Goal: Entertainment & Leisure: Browse casually

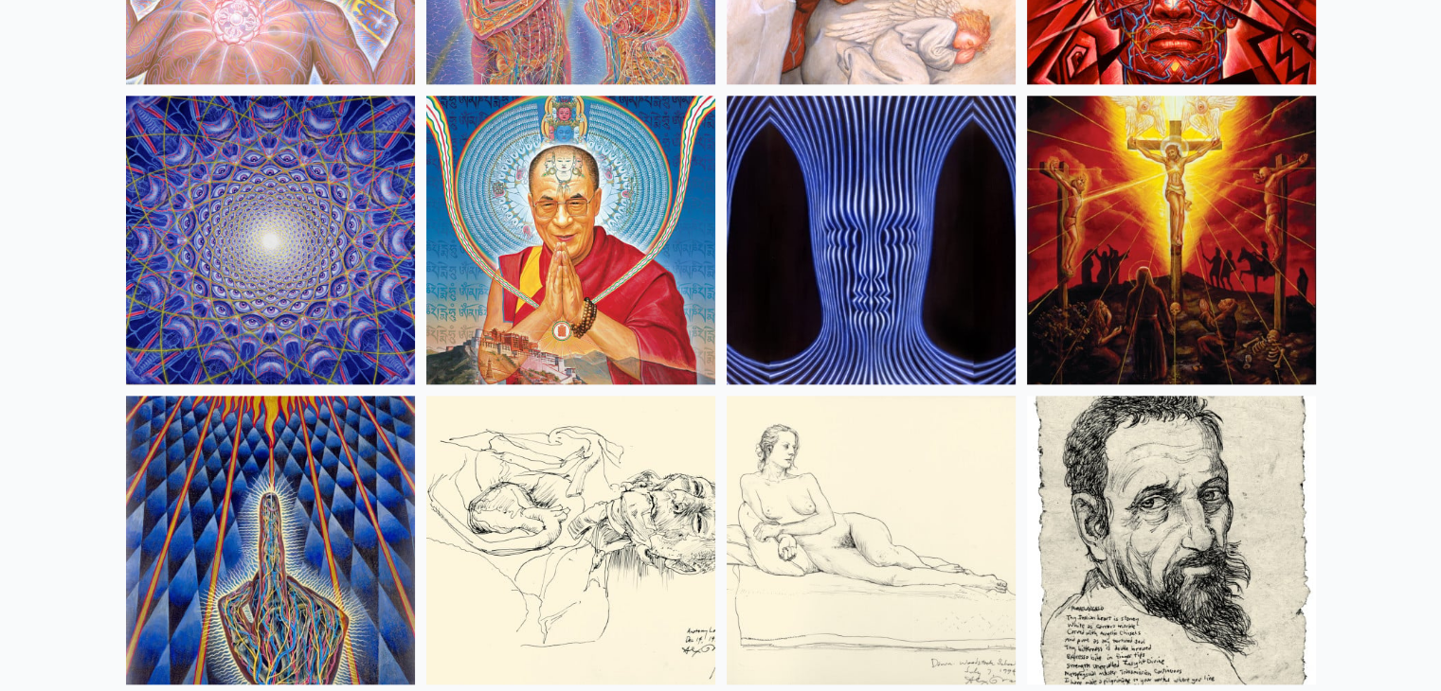
scroll to position [16658, 0]
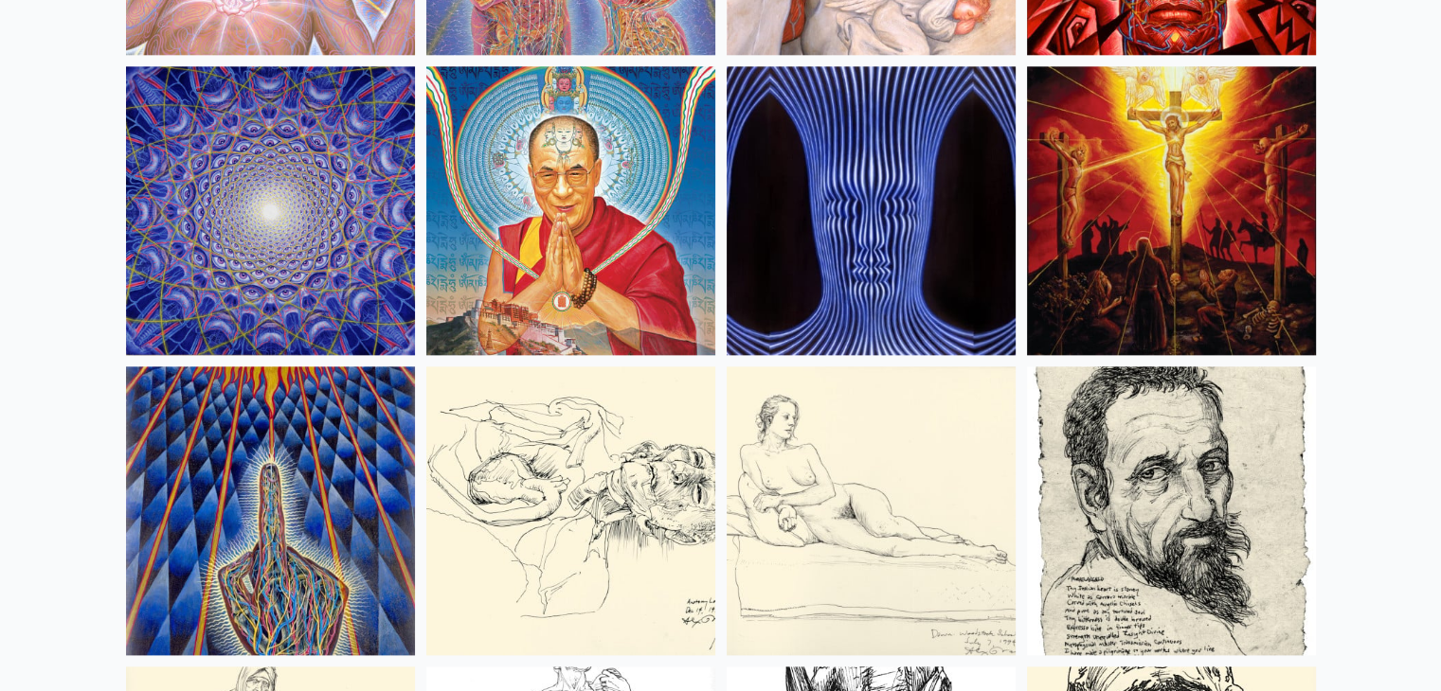
click at [571, 152] on img at bounding box center [570, 210] width 289 height 289
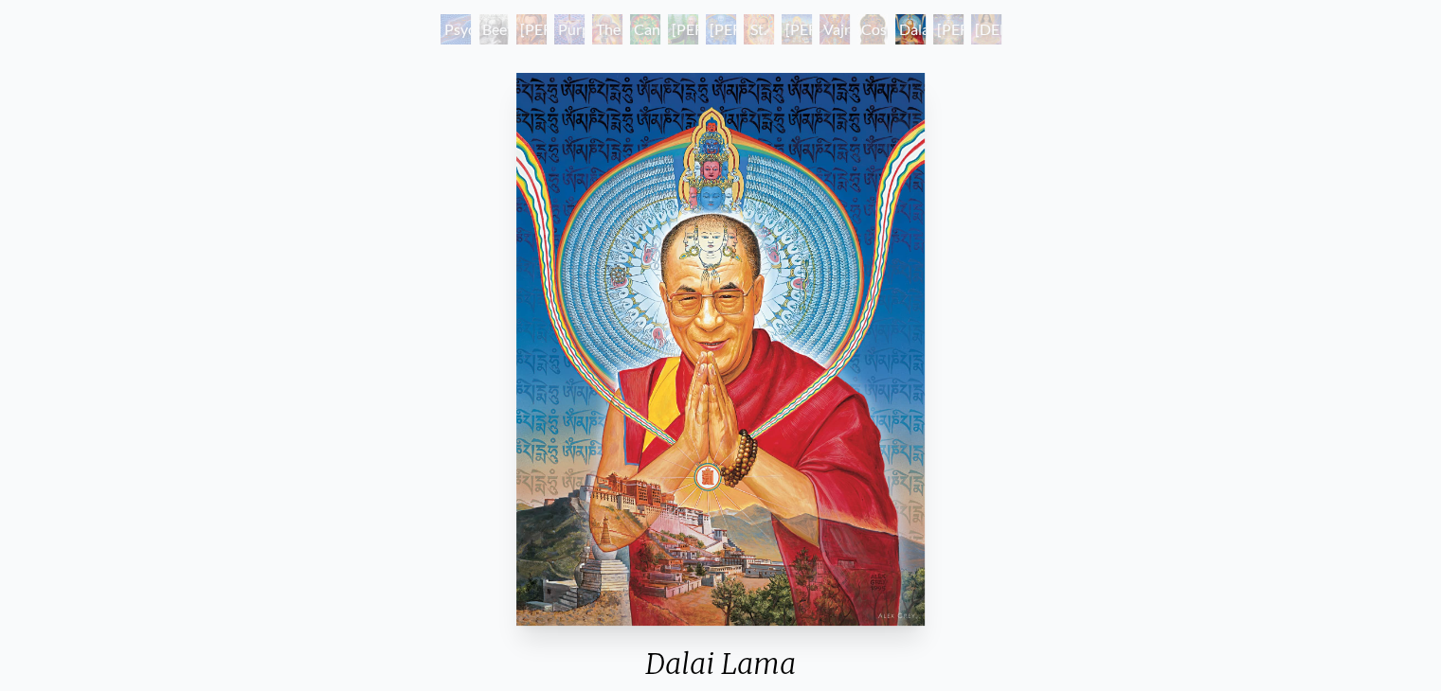
scroll to position [102, 0]
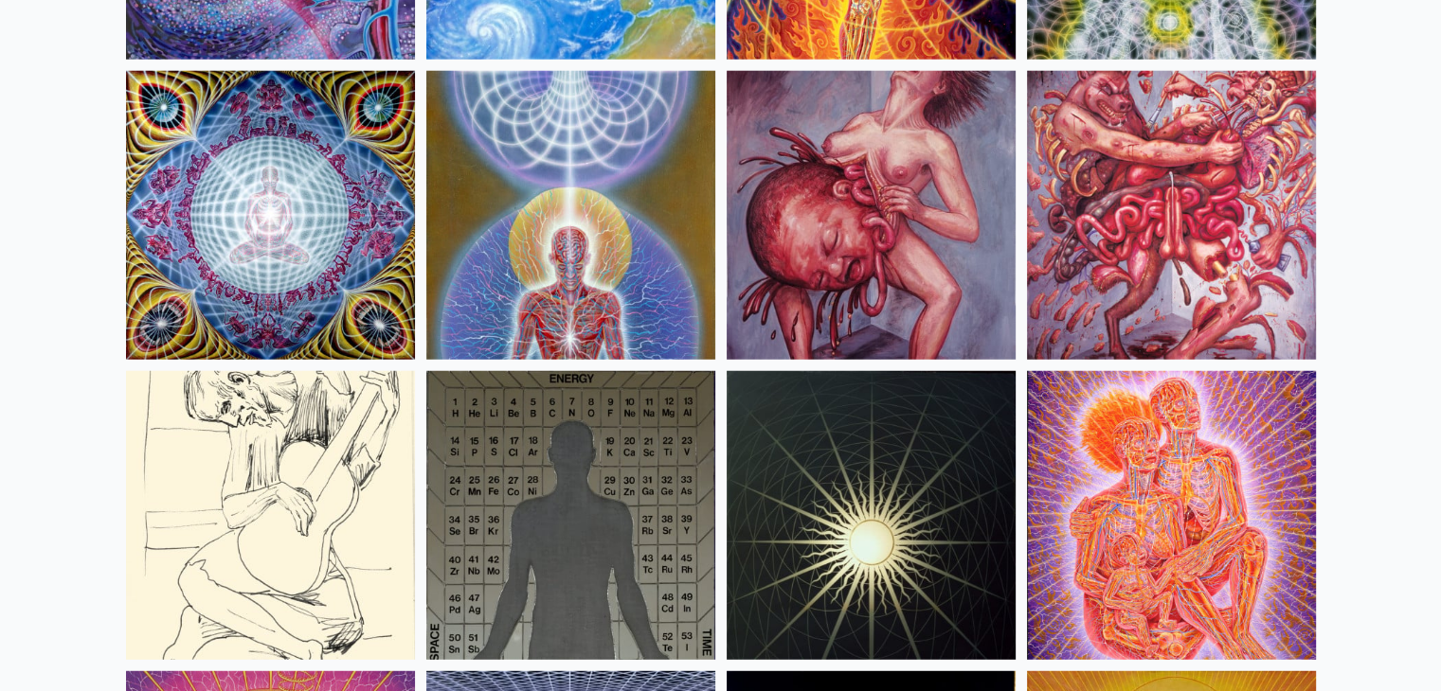
scroll to position [19353, 0]
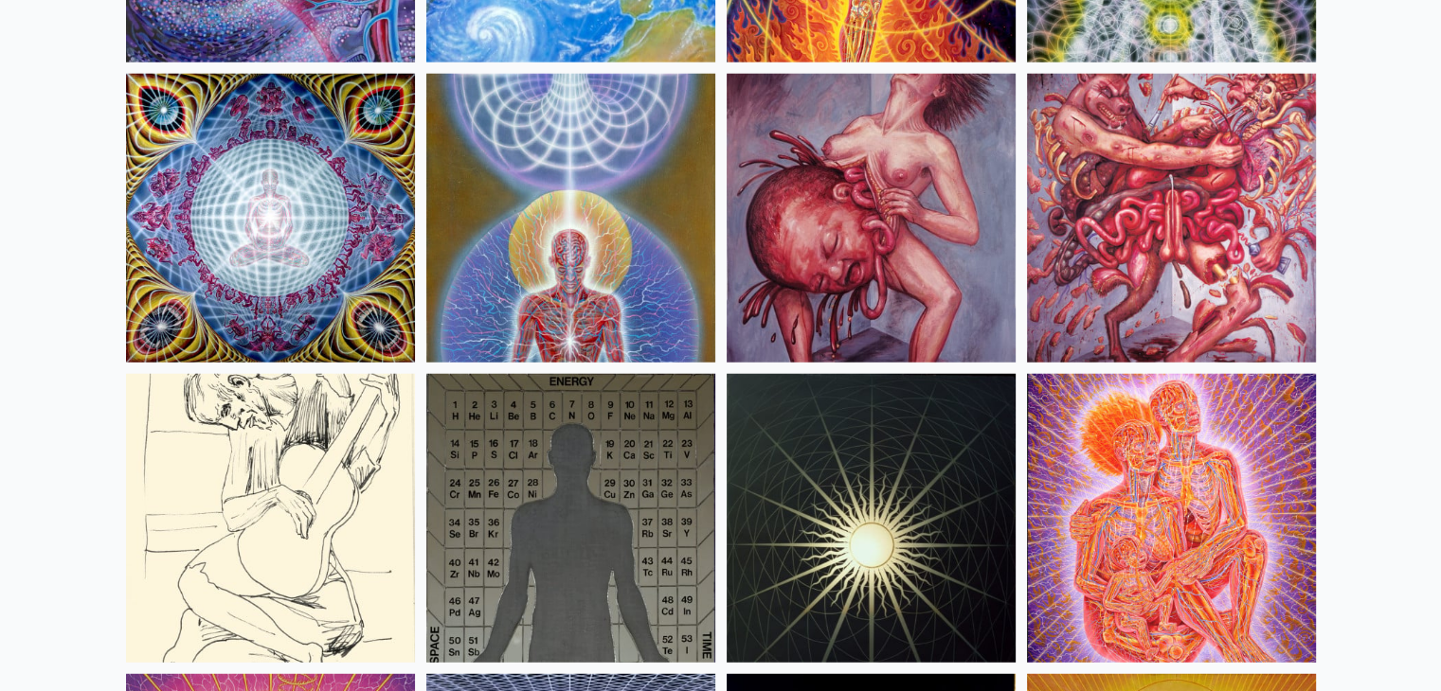
click at [308, 152] on img at bounding box center [270, 218] width 289 height 289
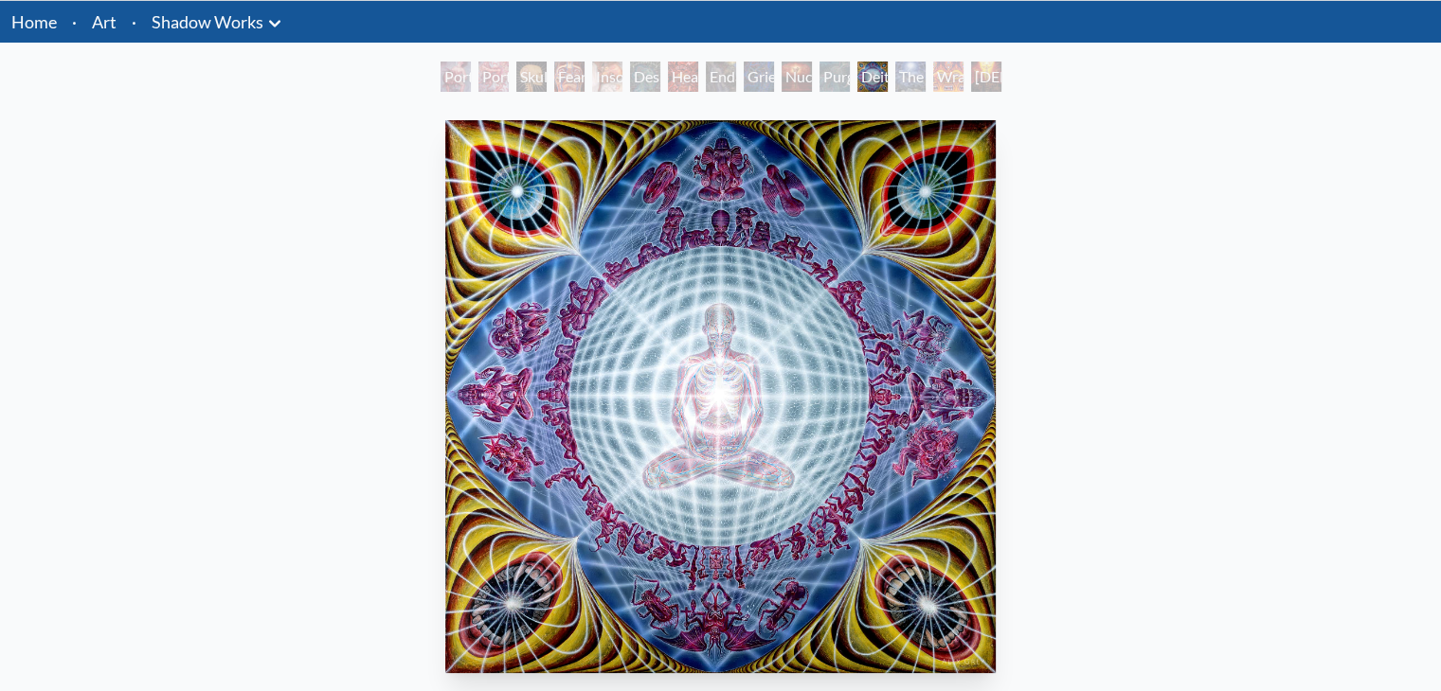
scroll to position [56, 0]
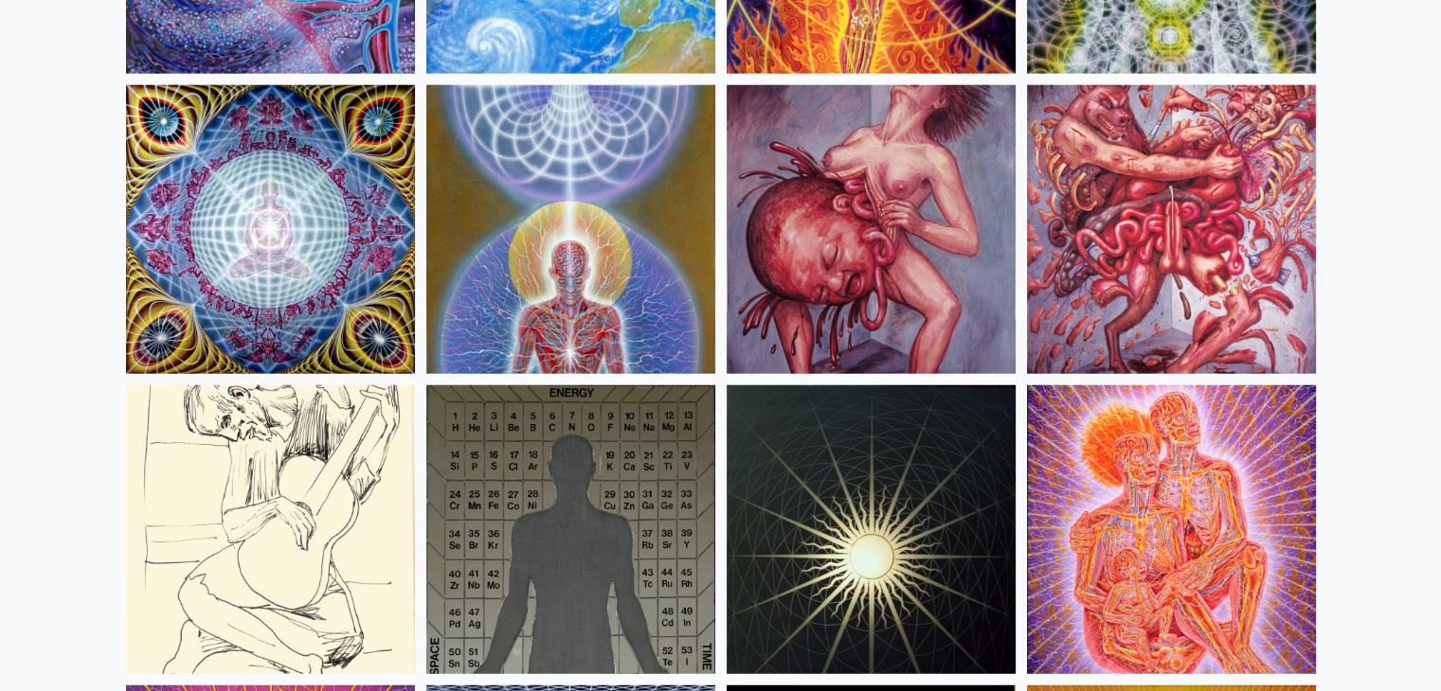
scroll to position [19340, 0]
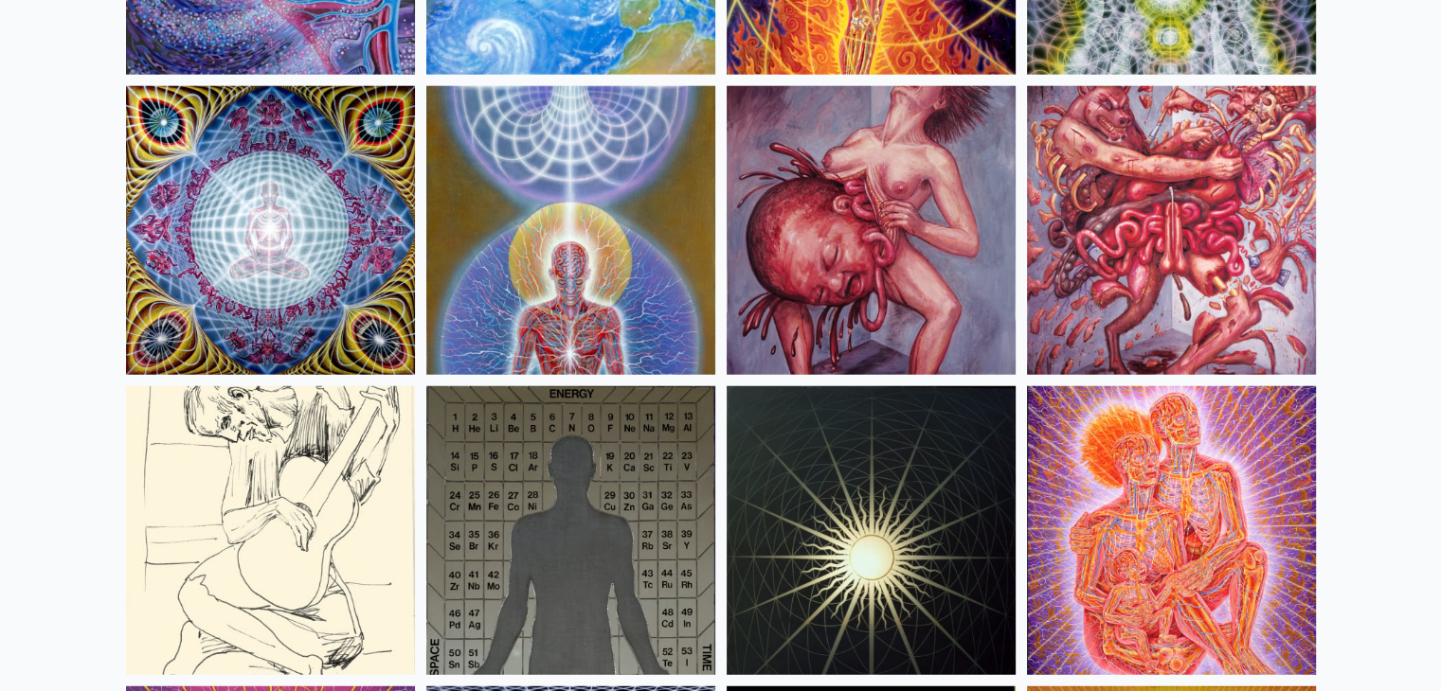
click at [206, 189] on img at bounding box center [270, 230] width 289 height 289
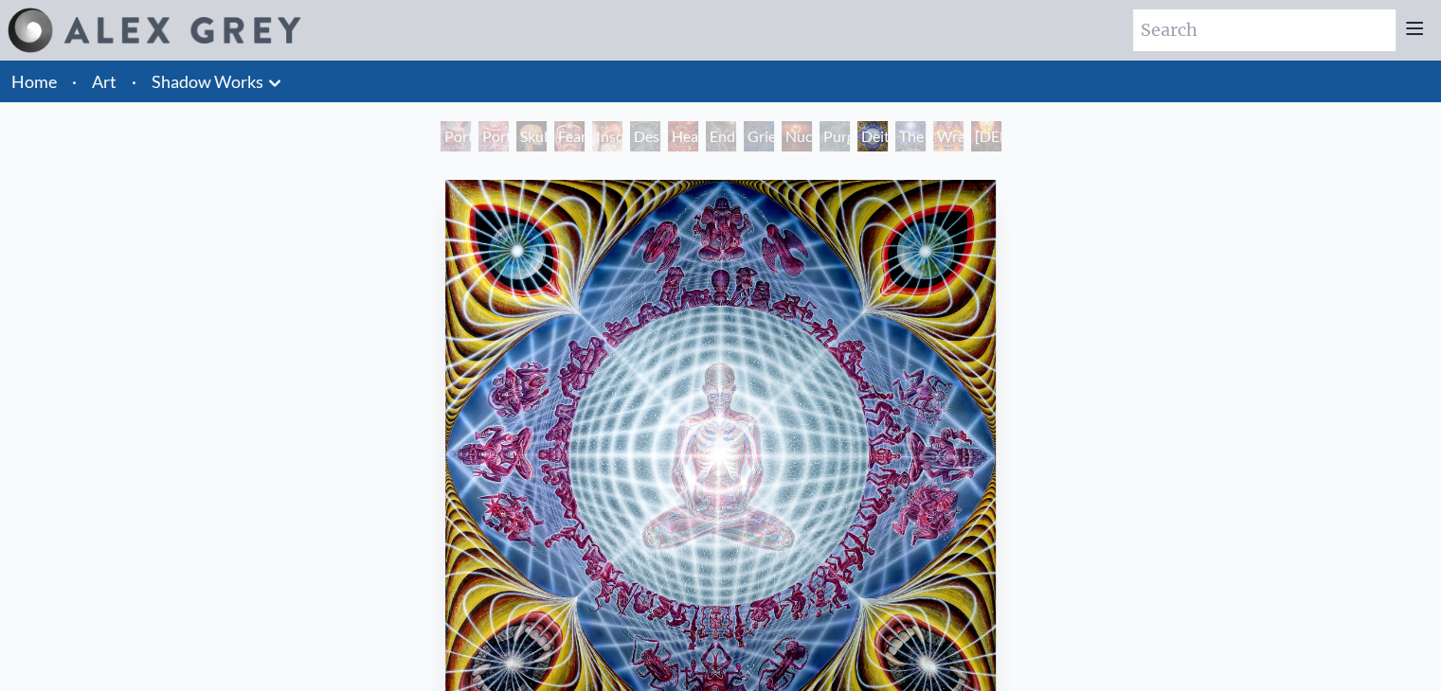
click at [223, 86] on link "Shadow Works" at bounding box center [208, 81] width 112 height 27
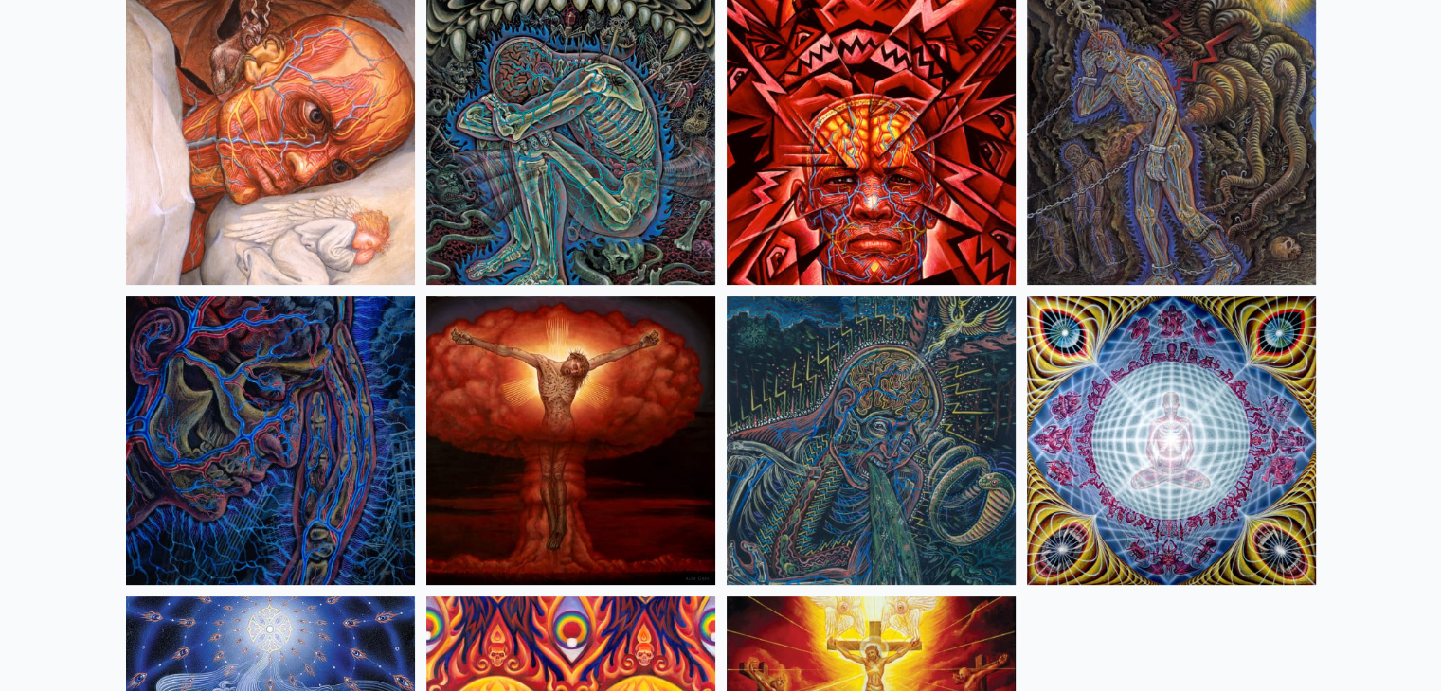
scroll to position [682, 0]
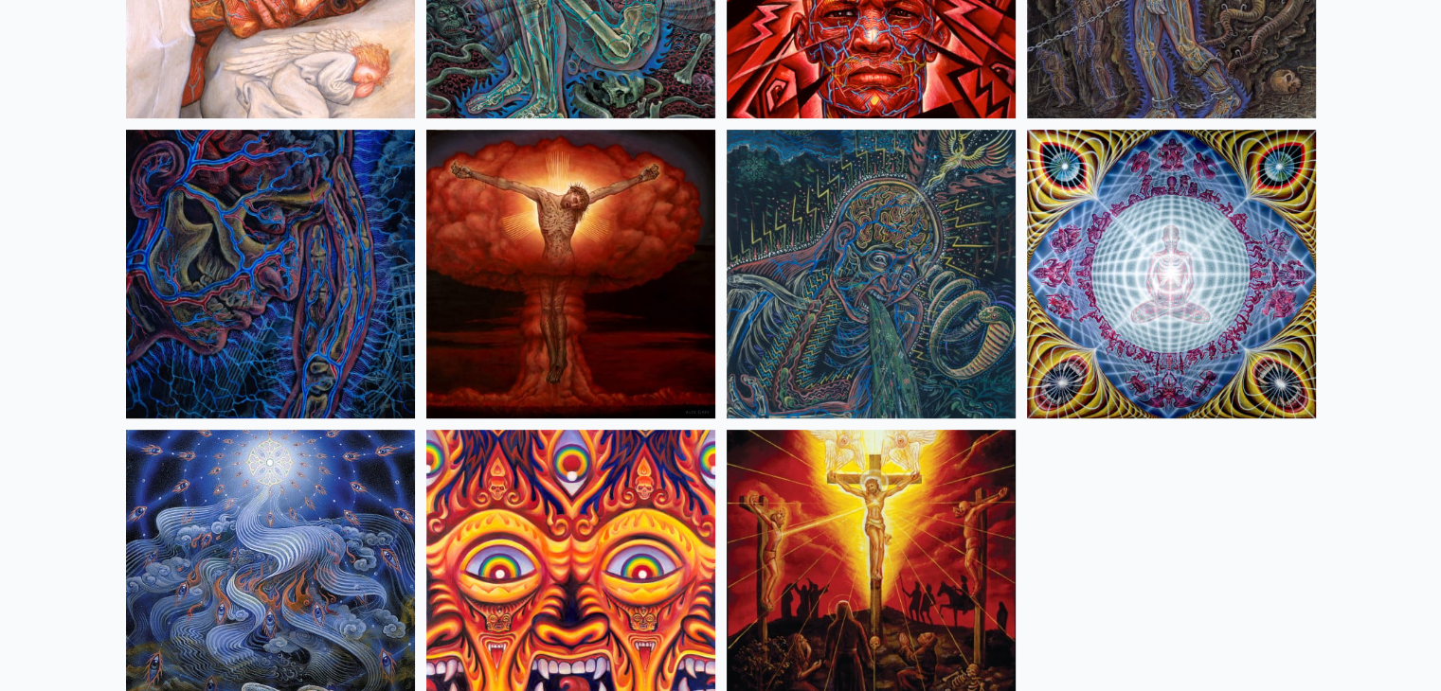
click at [1205, 238] on img at bounding box center [1171, 274] width 289 height 289
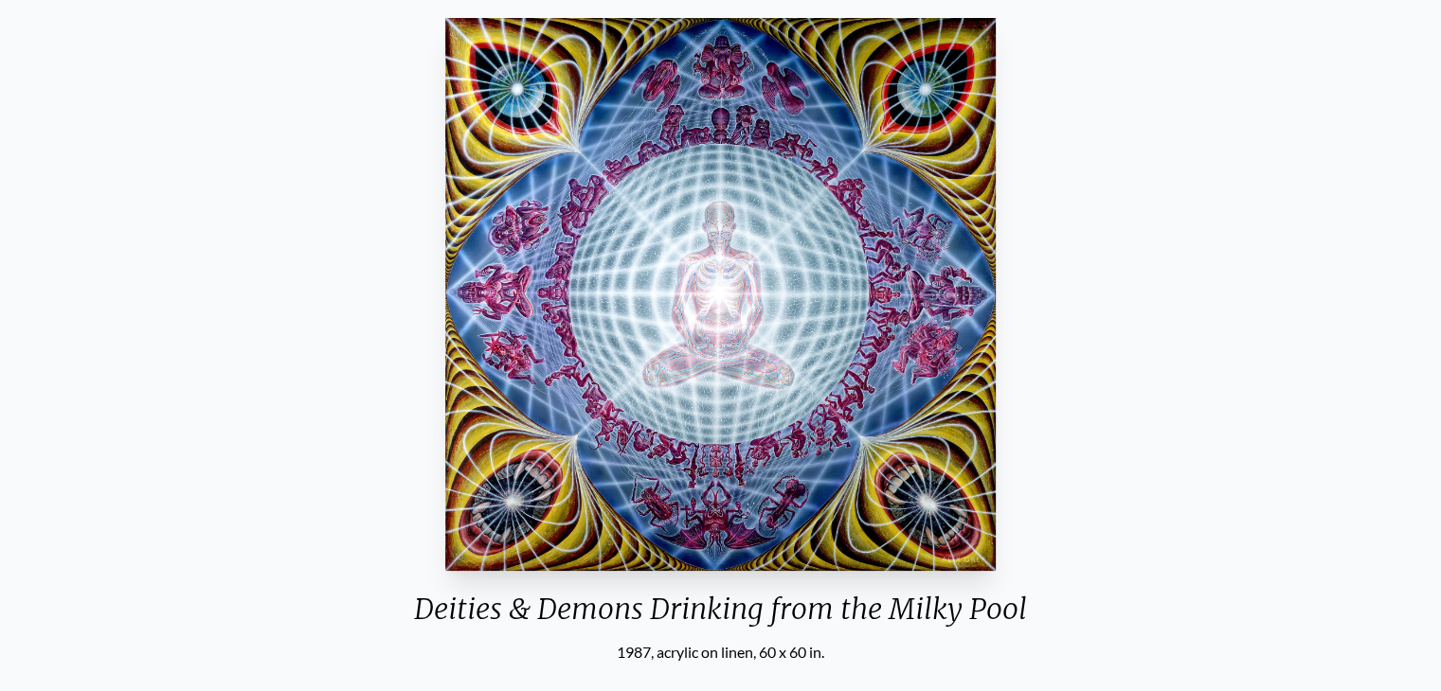
scroll to position [292, 0]
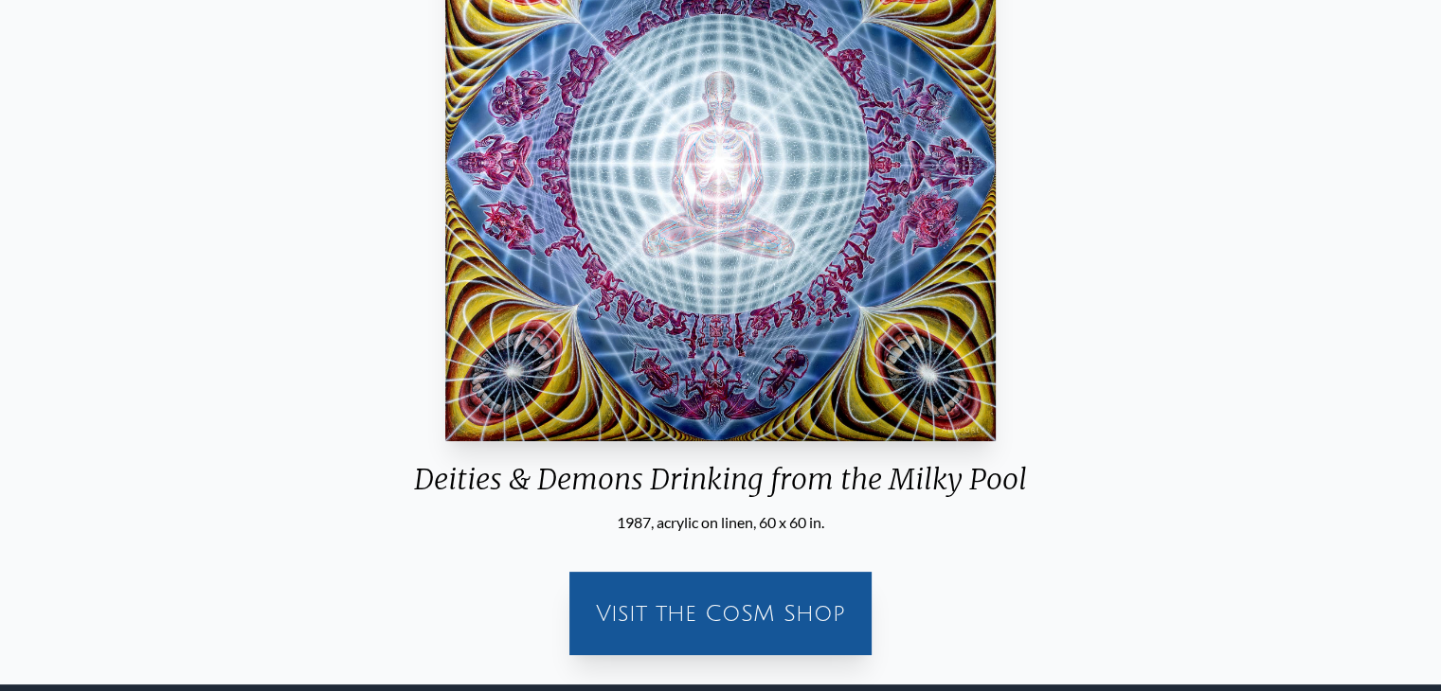
click at [707, 231] on img "12 / 15" at bounding box center [720, 164] width 550 height 553
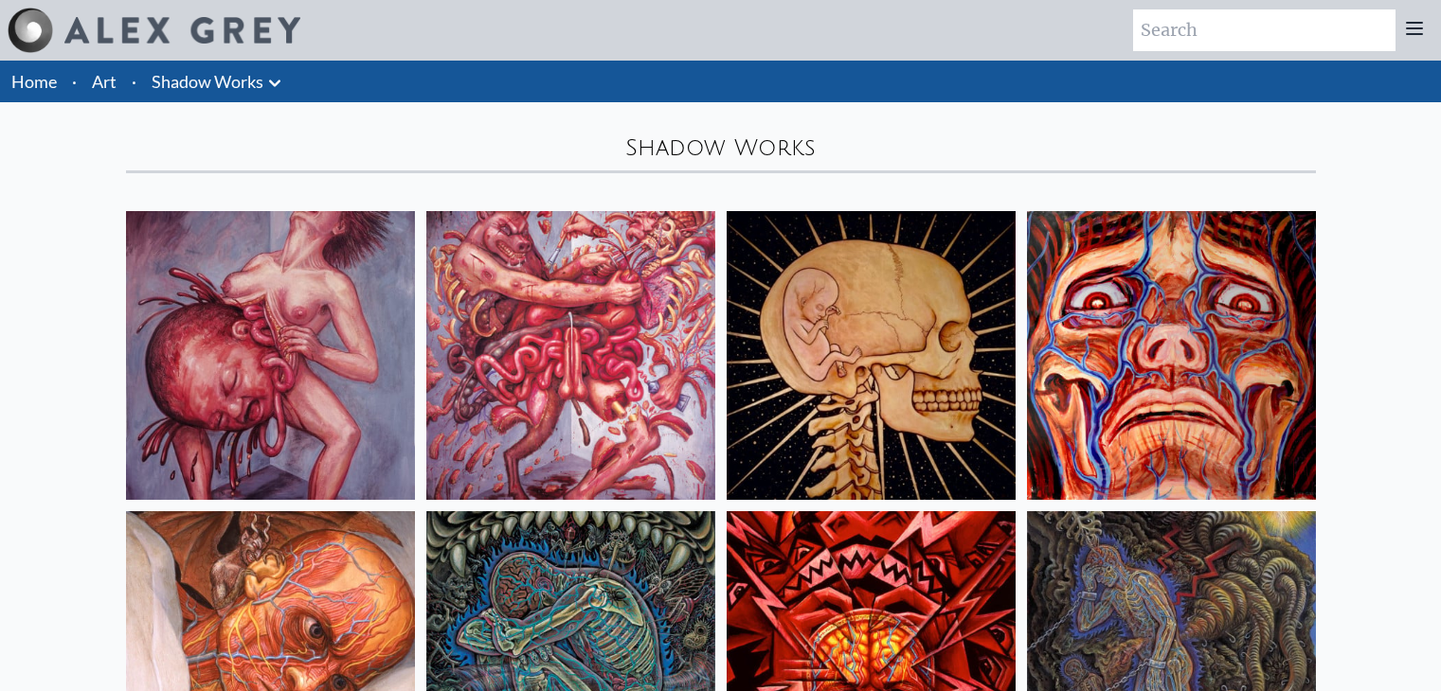
scroll to position [682, 0]
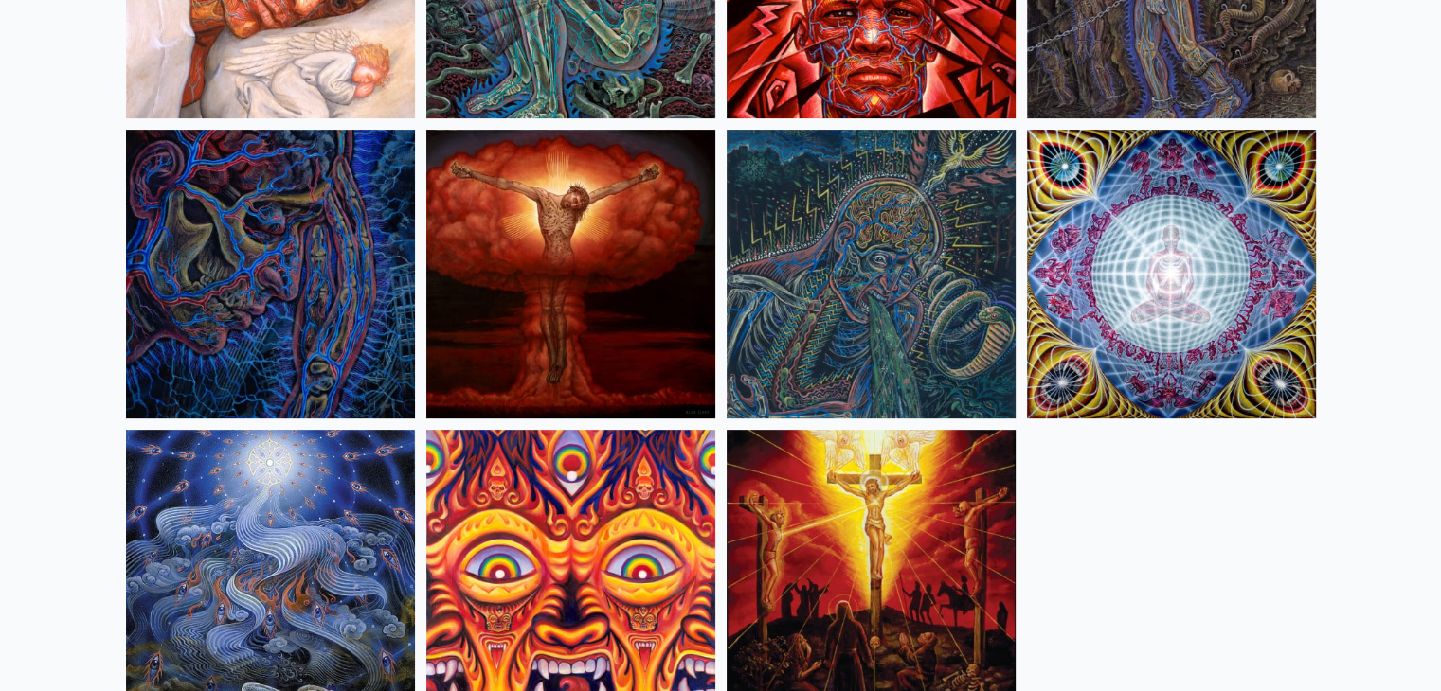
click at [879, 528] on img at bounding box center [870, 574] width 289 height 289
